Goal: Navigation & Orientation: Find specific page/section

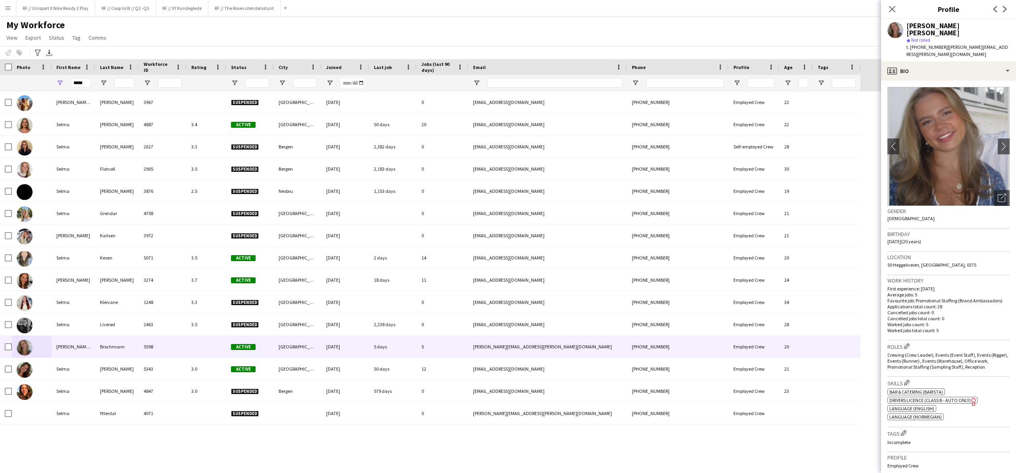
click at [415, 37] on div "My Workforce View Views Default view New view Update view Delete view Edit name…" at bounding box center [508, 32] width 1016 height 27
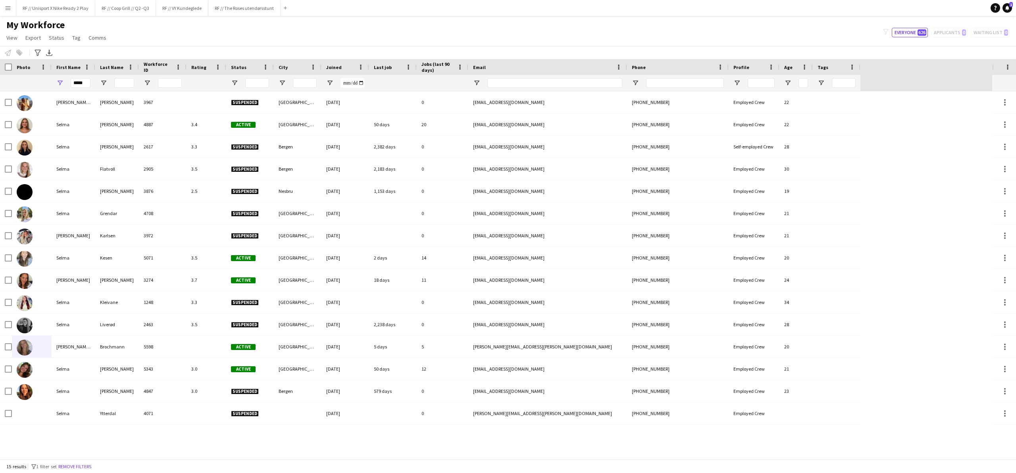
click at [282, 42] on div "My Workforce View Views Default view New view Update view Delete view Edit name…" at bounding box center [508, 32] width 1016 height 27
click at [260, 13] on button "RF // The Roses utendørsstunt Close" at bounding box center [244, 7] width 72 height 15
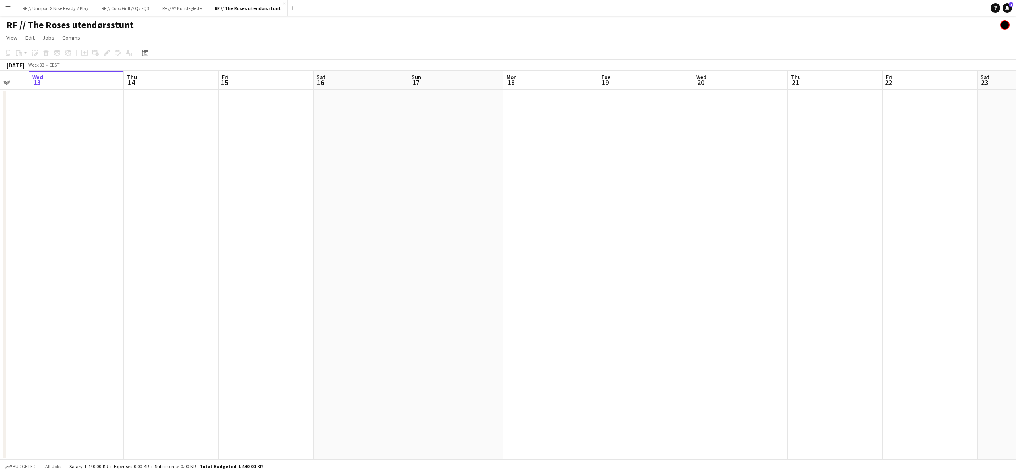
click at [553, 211] on app-calendar-viewport "Sun 10 Mon 11 Tue 12 Wed 13 Thu 14 Fri 15 Sat 16 Sun 17 Mon 18 Tue 19 Wed 20 Th…" at bounding box center [508, 265] width 1016 height 389
drag, startPoint x: 564, startPoint y: 226, endPoint x: 538, endPoint y: 226, distance: 26.2
click at [540, 226] on app-calendar-viewport "Mon 11 Tue 12 Wed 13 Thu 14 Fri 15 Sat 16 Sun 17 Mon 18 Tue 19 Wed 20 Thu 21 Fr…" at bounding box center [508, 265] width 1016 height 389
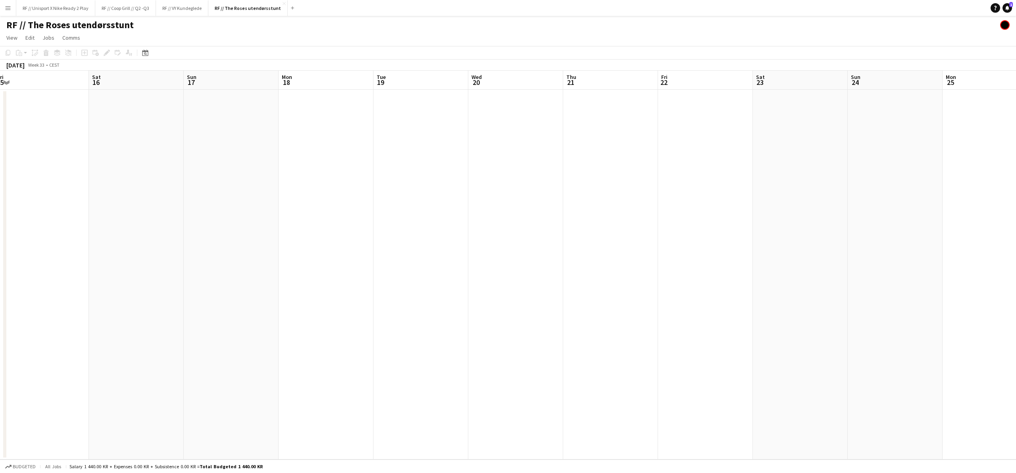
drag, startPoint x: 604, startPoint y: 246, endPoint x: 640, endPoint y: 250, distance: 35.6
click at [473, 247] on app-calendar-viewport "Tue 12 Wed 13 Thu 14 Fri 15 Sat 16 Sun 17 Mon 18 Tue 19 Wed 20 Thu 21 Fri 22 Sa…" at bounding box center [508, 265] width 1016 height 389
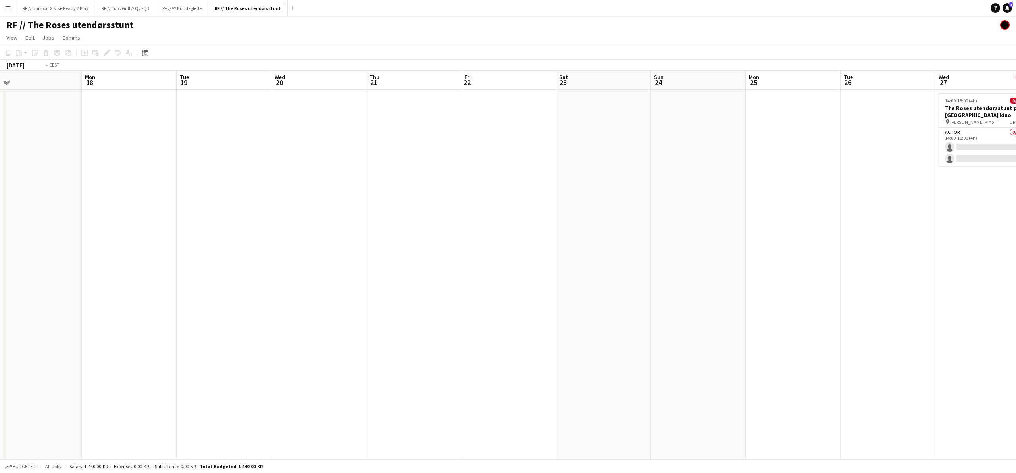
drag, startPoint x: 631, startPoint y: 254, endPoint x: 503, endPoint y: 254, distance: 127.5
click at [506, 254] on app-calendar-viewport "Thu 14 Fri 15 Sat 16 Sun 17 Mon 18 Tue 19 Wed 20 Thu 21 Fri 22 Sat 23 Sun 24 Mo…" at bounding box center [508, 265] width 1016 height 389
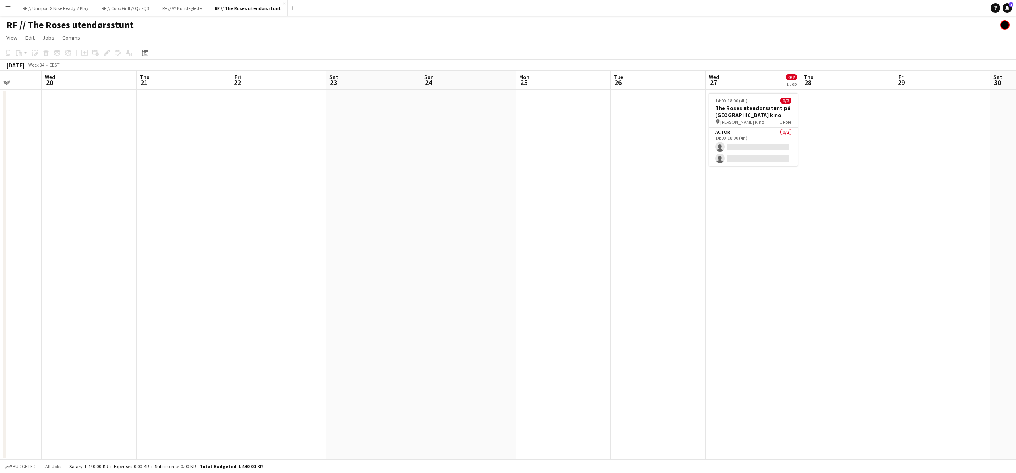
drag, startPoint x: 644, startPoint y: 258, endPoint x: 500, endPoint y: 258, distance: 144.1
click at [510, 258] on app-calendar-viewport "Sun 17 Mon 18 Tue 19 Wed 20 Thu 21 Fri 22 Sat 23 Sun 24 Mon 25 Tue 26 Wed 27 0/…" at bounding box center [508, 265] width 1016 height 389
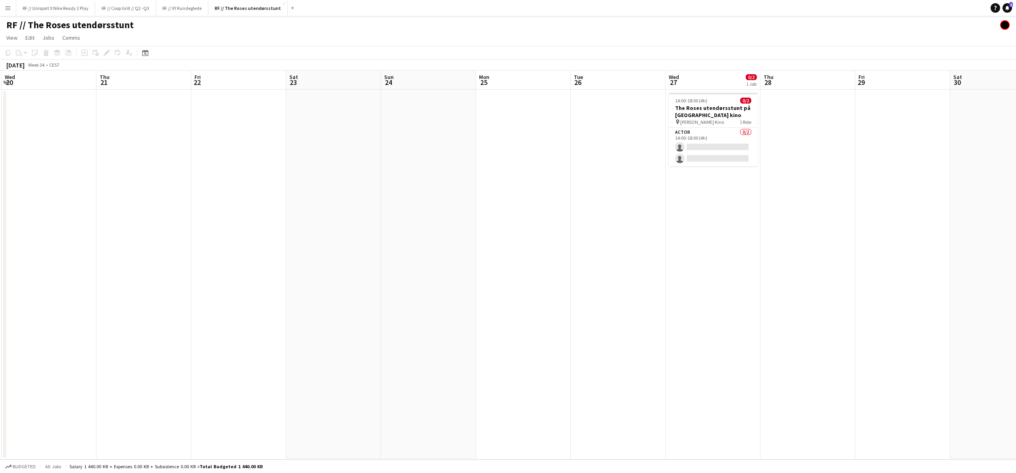
click at [685, 266] on app-calendar-viewport "Sun 17 Mon 18 Tue 19 Wed 20 Thu 21 Fri 22 Sat 23 Sun 24 Mon 25 Tue 26 Wed 27 0/…" at bounding box center [508, 265] width 1016 height 389
